Goal: Task Accomplishment & Management: Complete application form

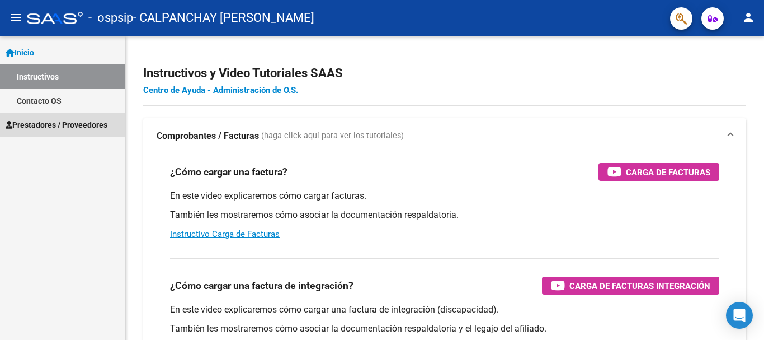
click at [60, 119] on span "Prestadores / Proveedores" at bounding box center [57, 125] width 102 height 12
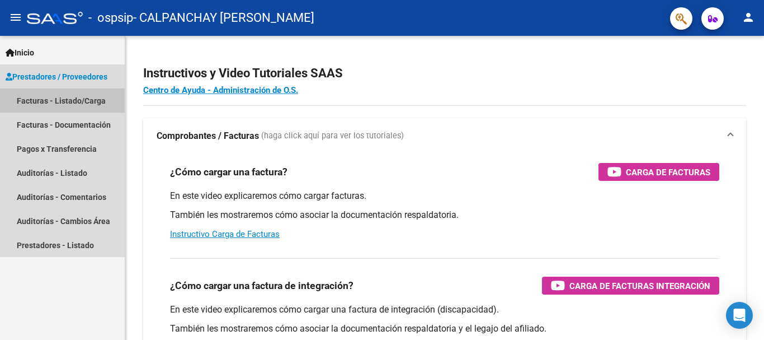
click at [81, 101] on link "Facturas - Listado/Carga" at bounding box center [62, 100] width 125 height 24
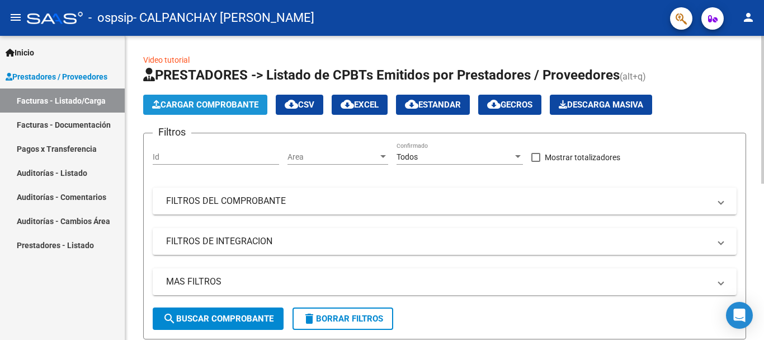
click at [238, 110] on button "Cargar Comprobante" at bounding box center [205, 105] width 124 height 20
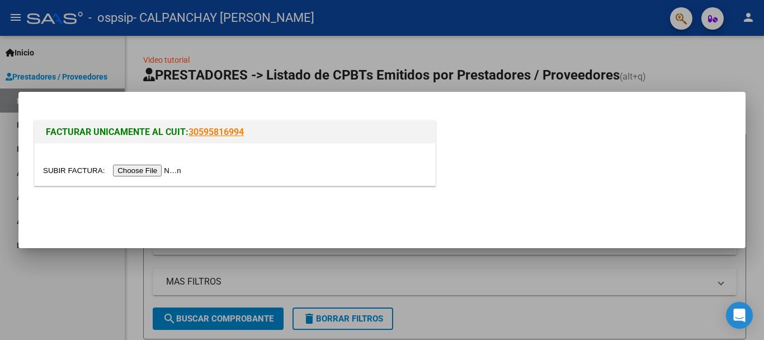
click at [161, 172] on input "file" at bounding box center [114, 170] width 142 height 12
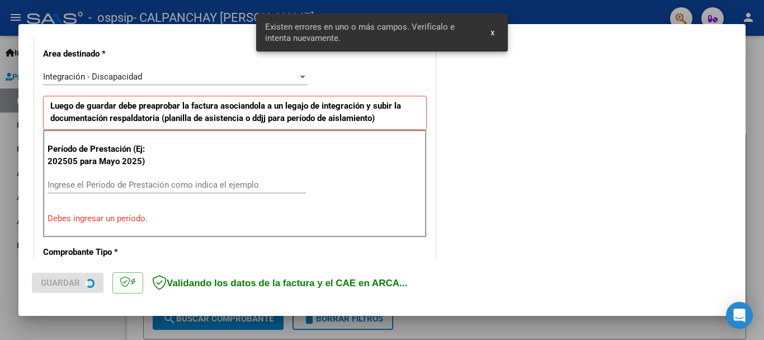
scroll to position [258, 0]
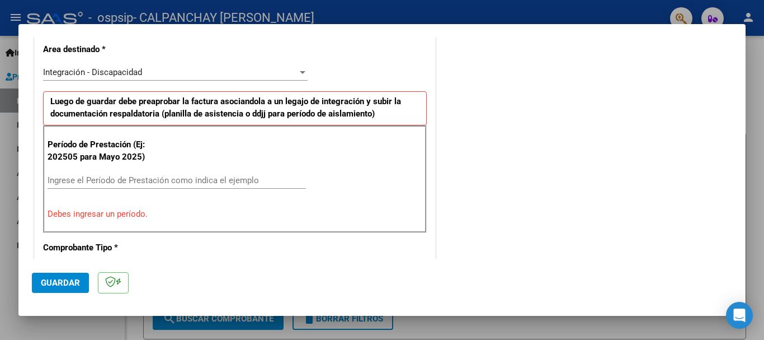
click at [125, 174] on div "Ingrese el Período de Prestación como indica el ejemplo" at bounding box center [177, 180] width 258 height 17
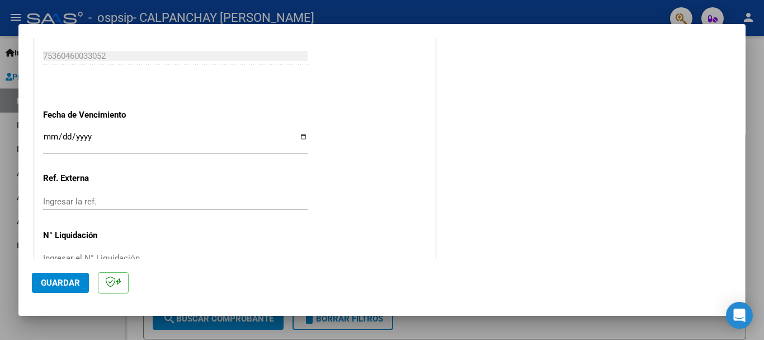
scroll to position [762, 0]
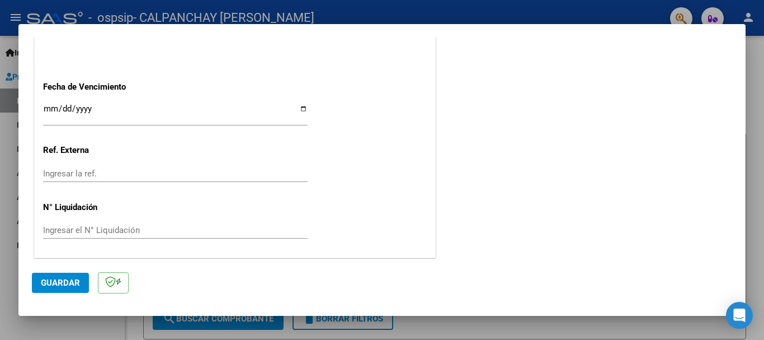
type input "202508"
click at [301, 111] on input "Ingresar la fecha" at bounding box center [175, 113] width 265 height 18
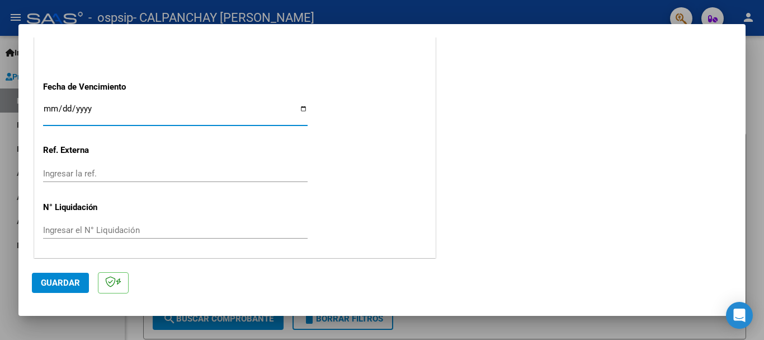
type input "[DATE]"
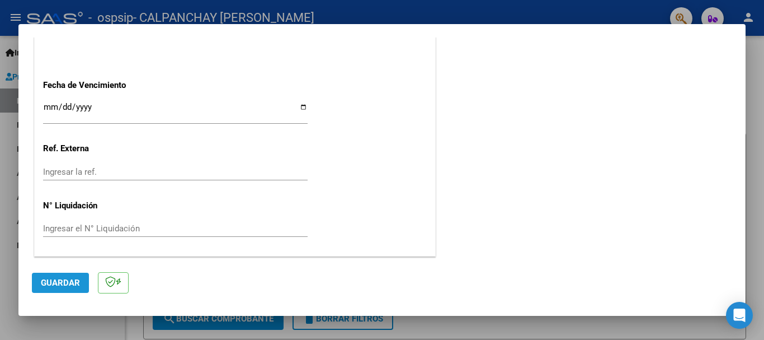
click at [69, 284] on span "Guardar" at bounding box center [60, 282] width 39 height 10
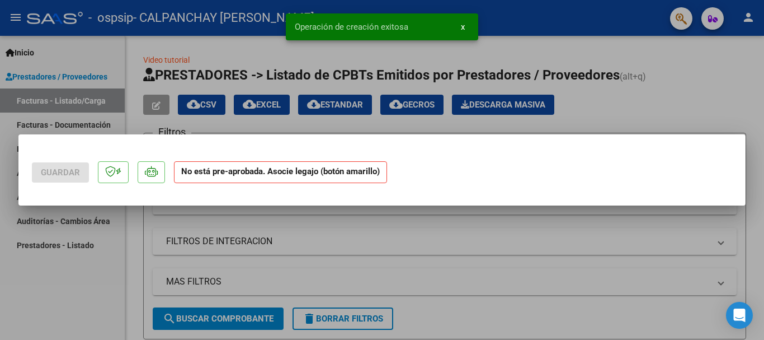
scroll to position [0, 0]
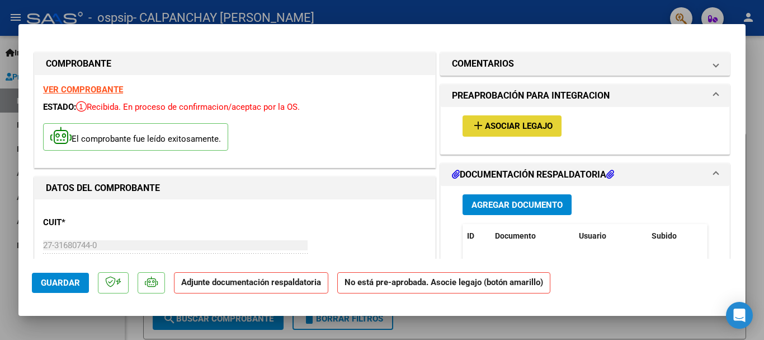
click at [513, 122] on span "Asociar Legajo" at bounding box center [519, 126] width 68 height 10
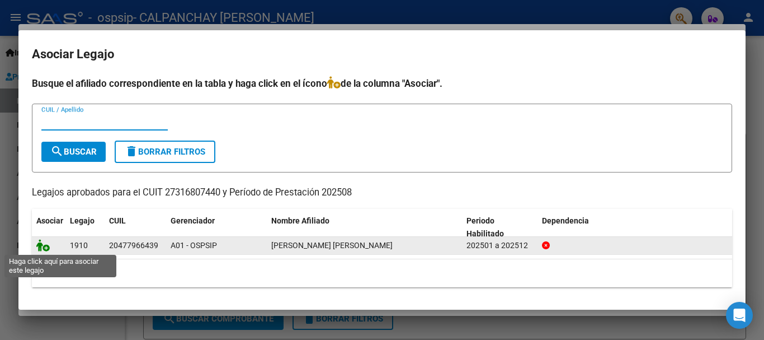
click at [40, 247] on icon at bounding box center [42, 245] width 13 height 12
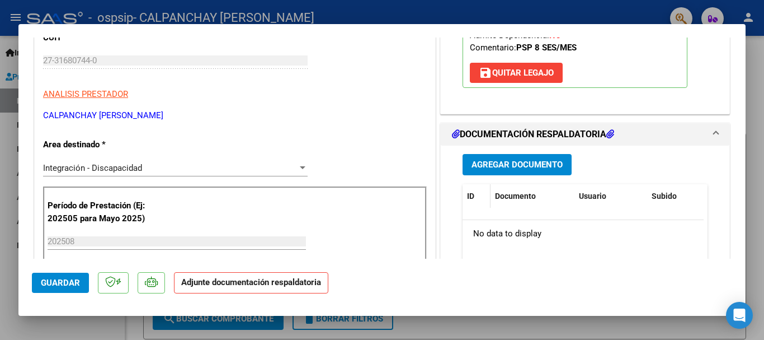
scroll to position [224, 0]
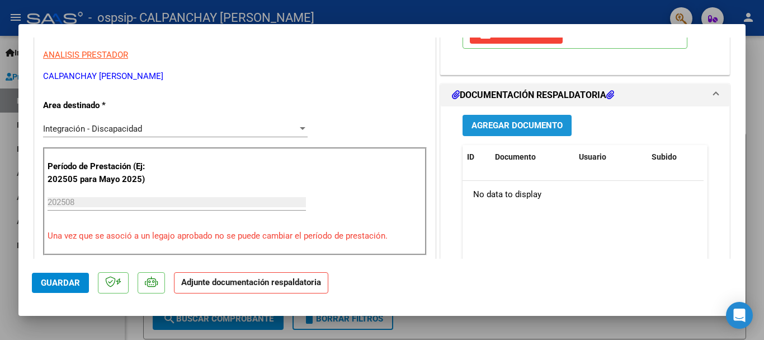
click at [509, 122] on span "Agregar Documento" at bounding box center [517, 126] width 91 height 10
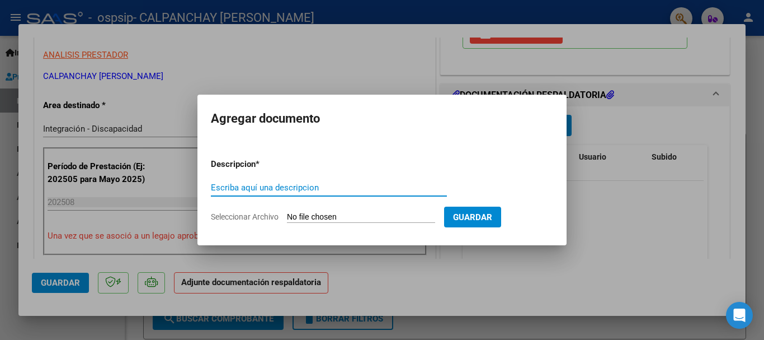
click at [265, 188] on input "Escriba aquí una descripcion" at bounding box center [329, 187] width 236 height 10
type input "PLANILLA ASISTENCIA [PERSON_NAME]"
click at [371, 218] on input "Seleccionar Archivo" at bounding box center [361, 217] width 148 height 11
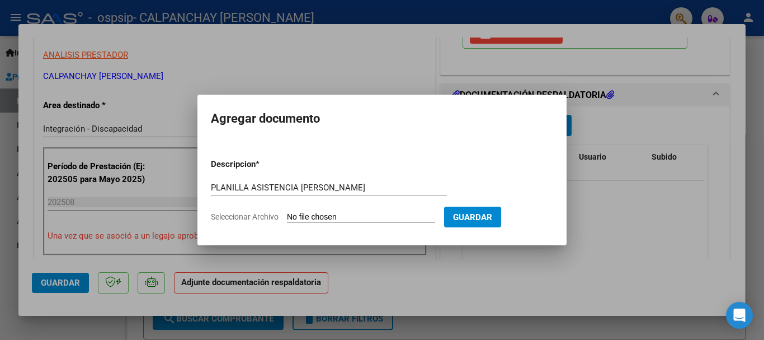
type input "C:\fakepath\[PERSON_NAME].pdf"
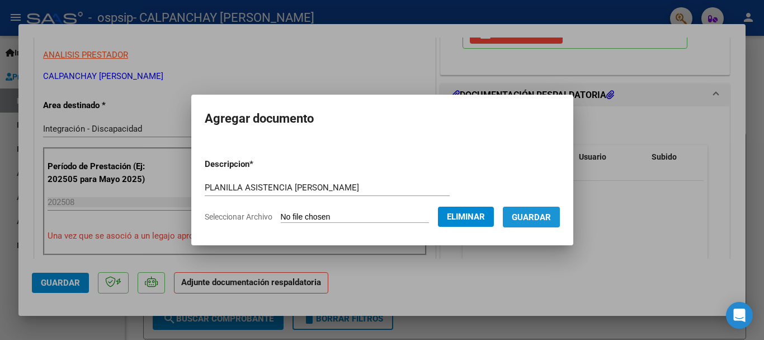
click at [534, 215] on span "Guardar" at bounding box center [531, 217] width 39 height 10
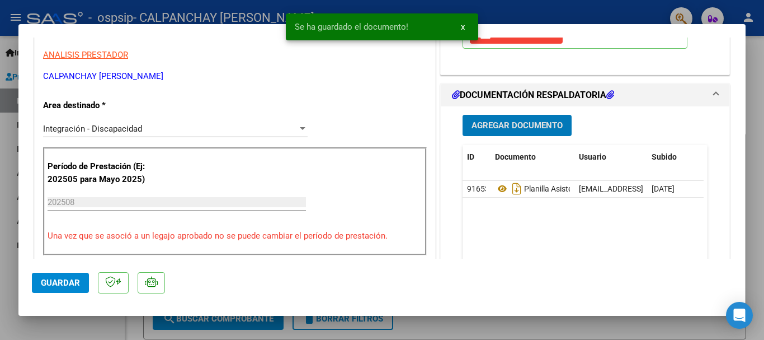
click at [62, 281] on span "Guardar" at bounding box center [60, 282] width 39 height 10
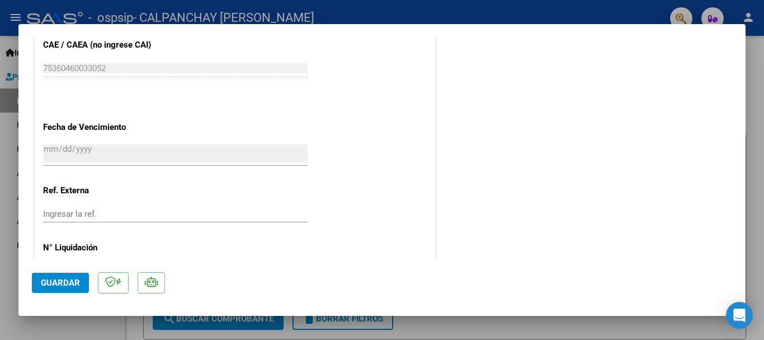
scroll to position [780, 0]
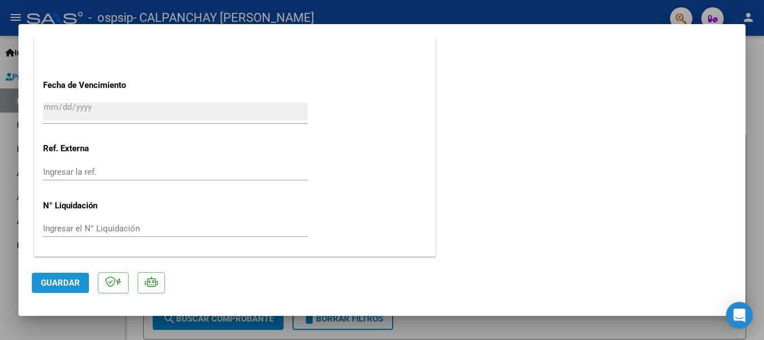
click at [67, 282] on span "Guardar" at bounding box center [60, 282] width 39 height 10
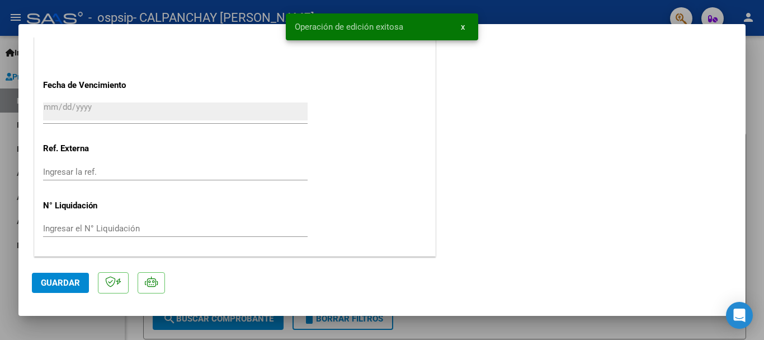
click at [689, 10] on div at bounding box center [382, 170] width 764 height 340
type input "$ 0,00"
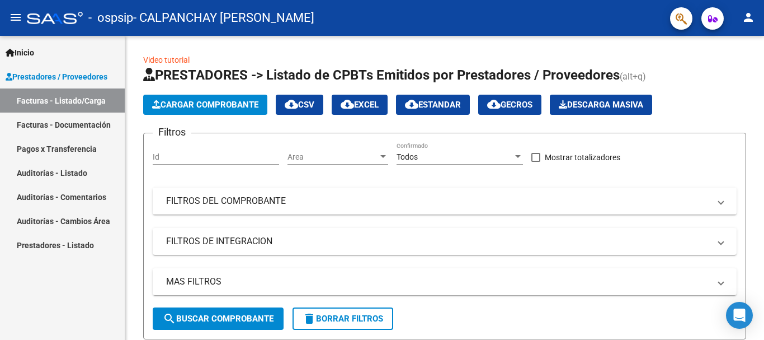
click at [78, 126] on link "Facturas - Documentación" at bounding box center [62, 124] width 125 height 24
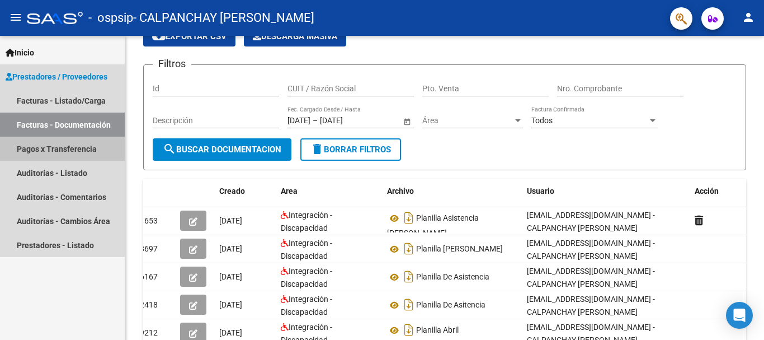
click at [60, 147] on link "Pagos x Transferencia" at bounding box center [62, 148] width 125 height 24
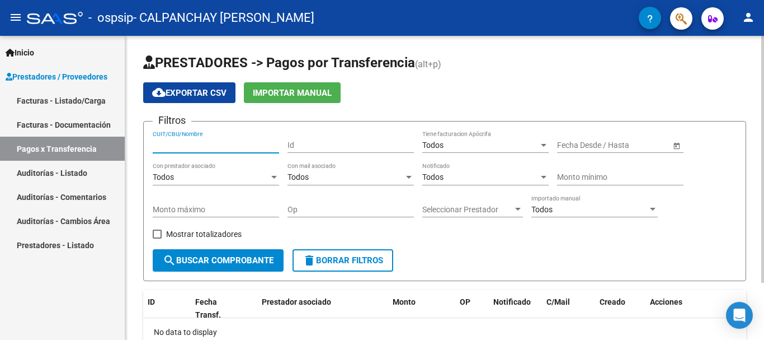
click at [180, 149] on input "CUIT/CBU/Nombre" at bounding box center [216, 145] width 126 height 10
type input "27316807440"
click at [232, 258] on span "search Buscar Comprobante" at bounding box center [218, 260] width 111 height 10
click at [156, 231] on span at bounding box center [157, 233] width 9 height 9
click at [157, 238] on input "Mostrar totalizadores" at bounding box center [157, 238] width 1 height 1
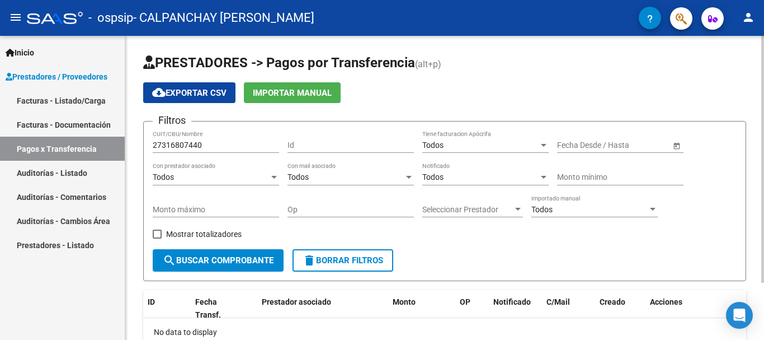
checkbox input "true"
click at [679, 141] on span "Open calendar" at bounding box center [676, 145] width 27 height 27
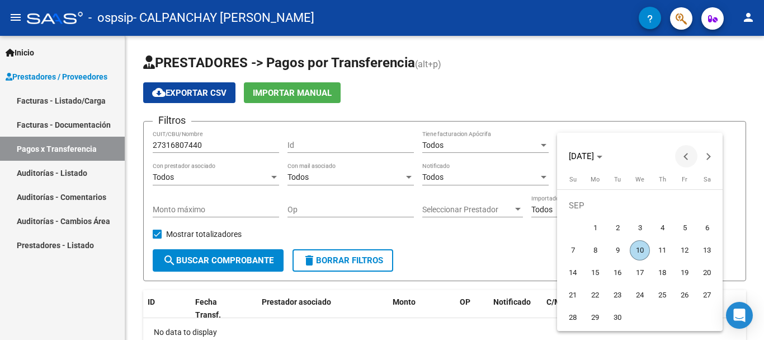
click at [684, 157] on button "Previous month" at bounding box center [686, 156] width 22 height 22
click at [687, 157] on button "Previous month" at bounding box center [686, 156] width 22 height 22
click at [689, 156] on button "Previous month" at bounding box center [686, 156] width 22 height 22
click at [690, 156] on button "Previous month" at bounding box center [686, 156] width 22 height 22
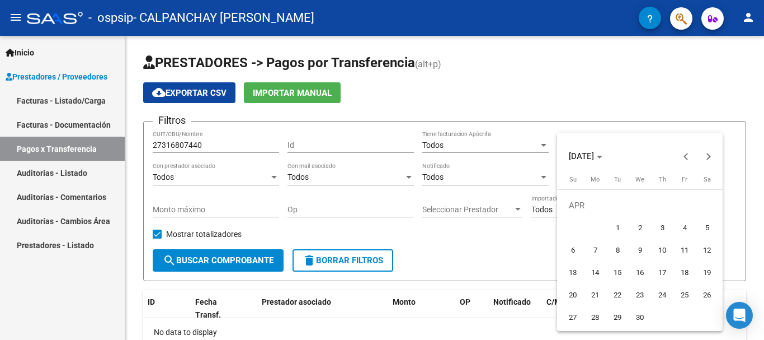
click at [618, 225] on span "1" at bounding box center [617, 228] width 20 height 20
type input "[DATE]"
click at [742, 155] on div at bounding box center [382, 170] width 764 height 340
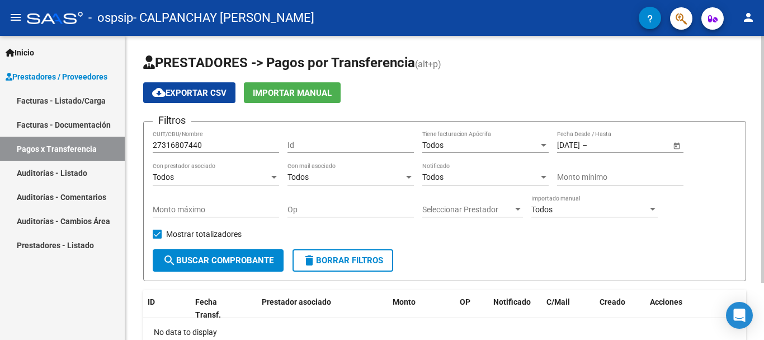
click at [676, 147] on span "Open calendar" at bounding box center [676, 145] width 27 height 27
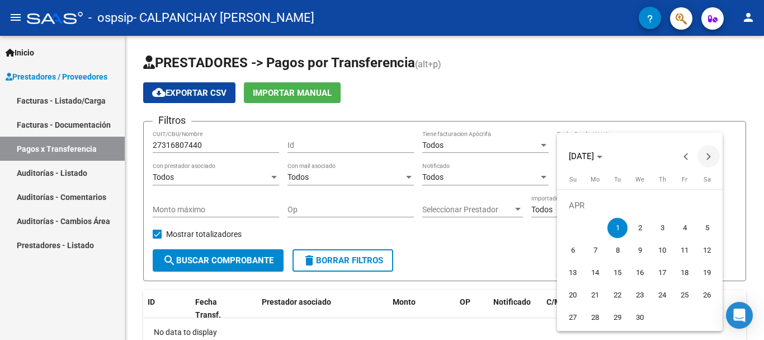
click at [712, 158] on span "Next month" at bounding box center [709, 156] width 22 height 22
click at [711, 158] on span "Next month" at bounding box center [709, 156] width 22 height 22
click at [714, 157] on span "Next month" at bounding box center [709, 156] width 22 height 22
click at [715, 157] on span "Next month" at bounding box center [709, 156] width 22 height 22
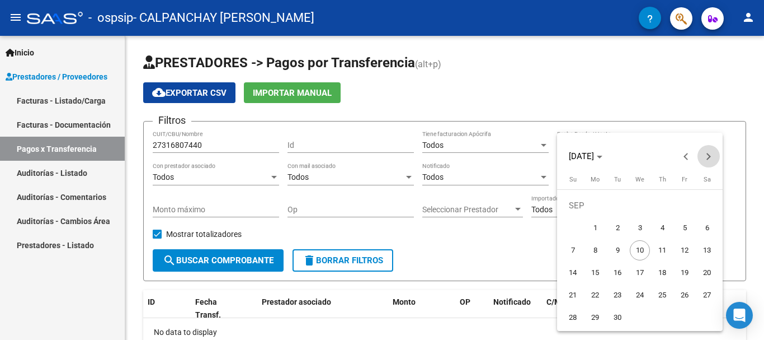
click at [718, 155] on span "Next month" at bounding box center [709, 156] width 22 height 22
click at [690, 159] on button "Previous month" at bounding box center [686, 156] width 22 height 22
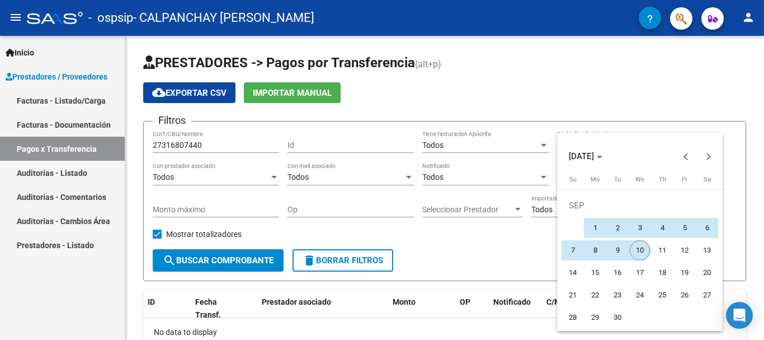
click at [637, 250] on span "10" at bounding box center [640, 250] width 20 height 20
type input "[DATE]"
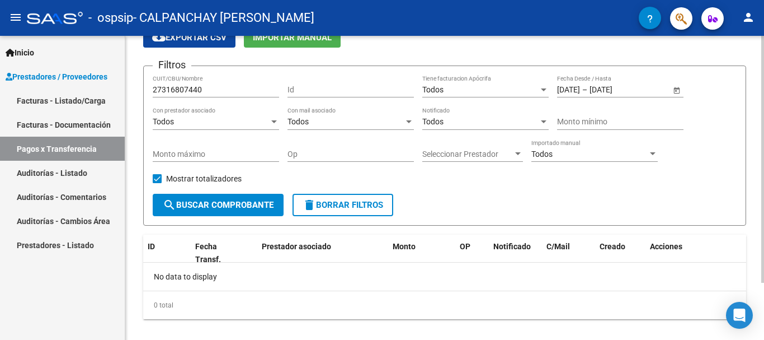
scroll to position [70, 0]
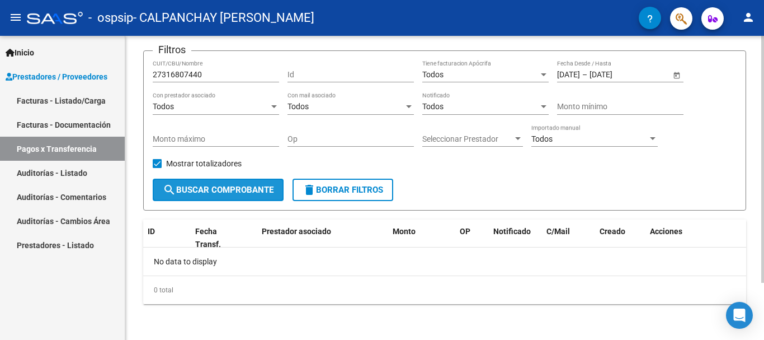
click at [252, 194] on span "search Buscar Comprobante" at bounding box center [218, 190] width 111 height 10
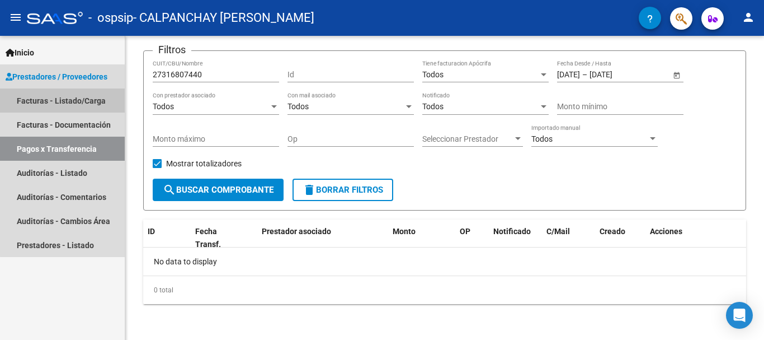
drag, startPoint x: 69, startPoint y: 96, endPoint x: 70, endPoint y: 103, distance: 7.4
click at [70, 95] on link "Facturas - Listado/Carga" at bounding box center [62, 100] width 125 height 24
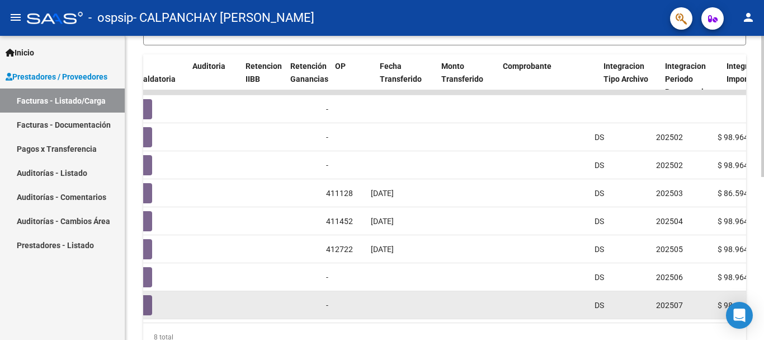
scroll to position [0, 751]
